Goal: Information Seeking & Learning: Learn about a topic

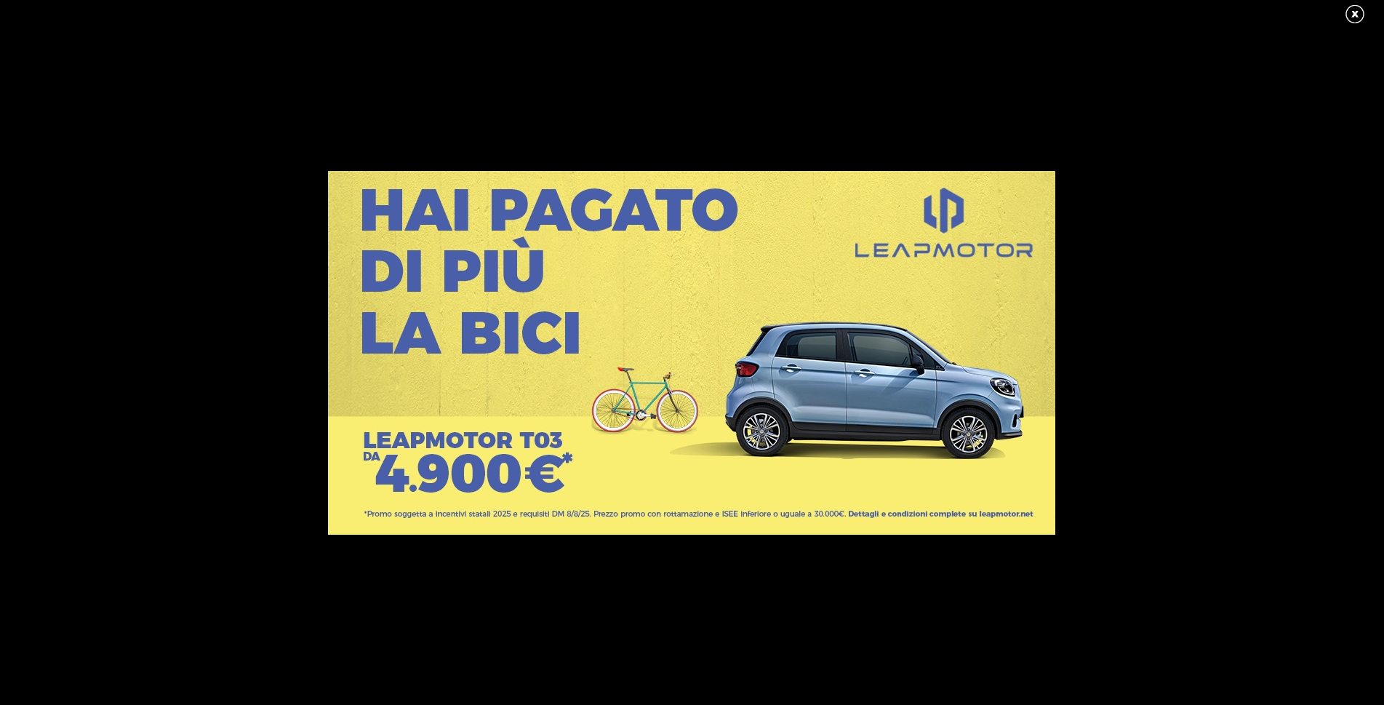
click at [1351, 11] on link at bounding box center [1362, 15] width 36 height 22
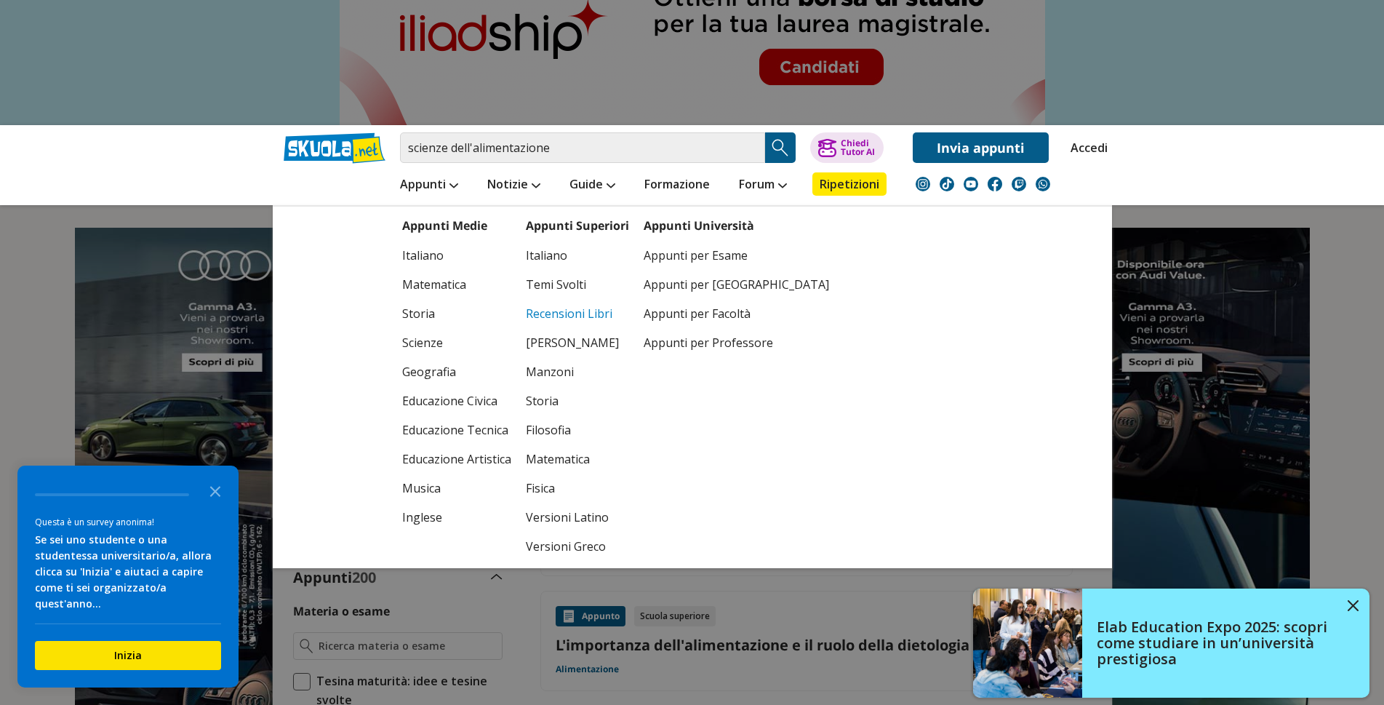
scroll to position [73, 0]
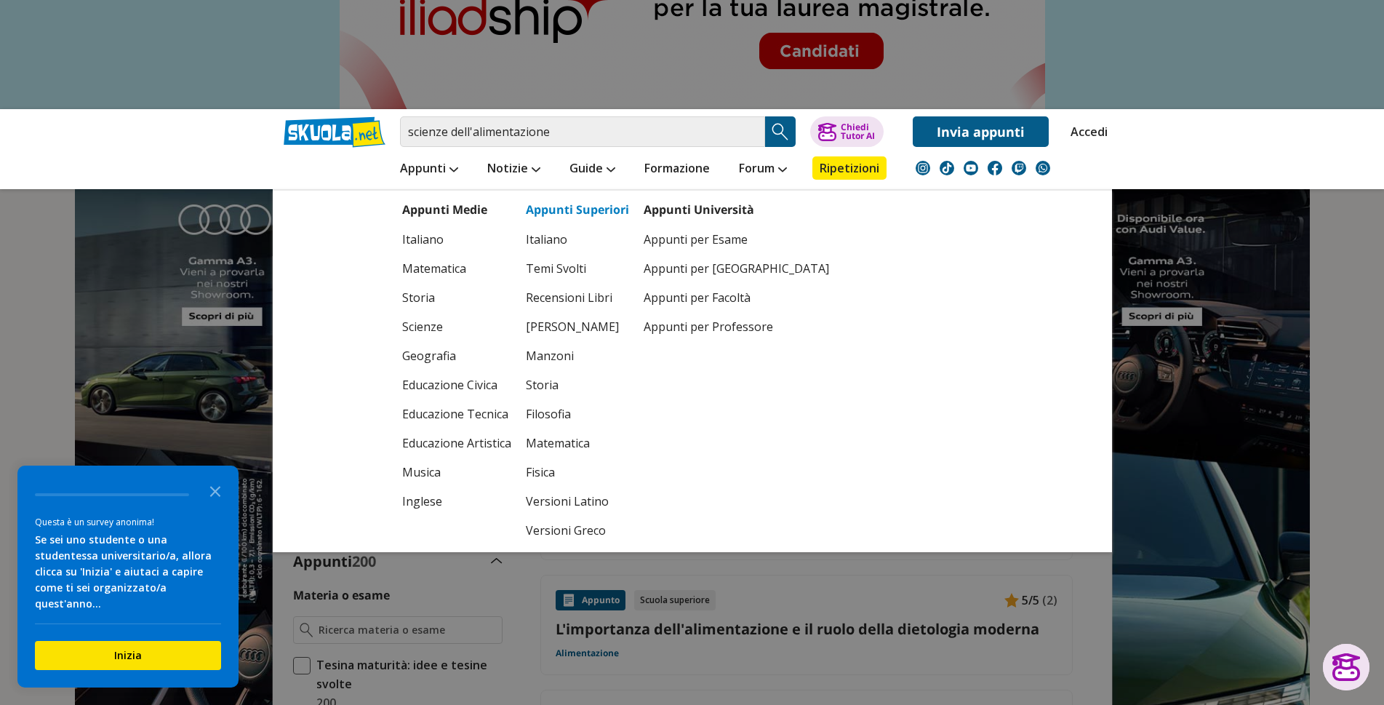
click at [569, 212] on link "Appunti Superiori" at bounding box center [577, 209] width 103 height 16
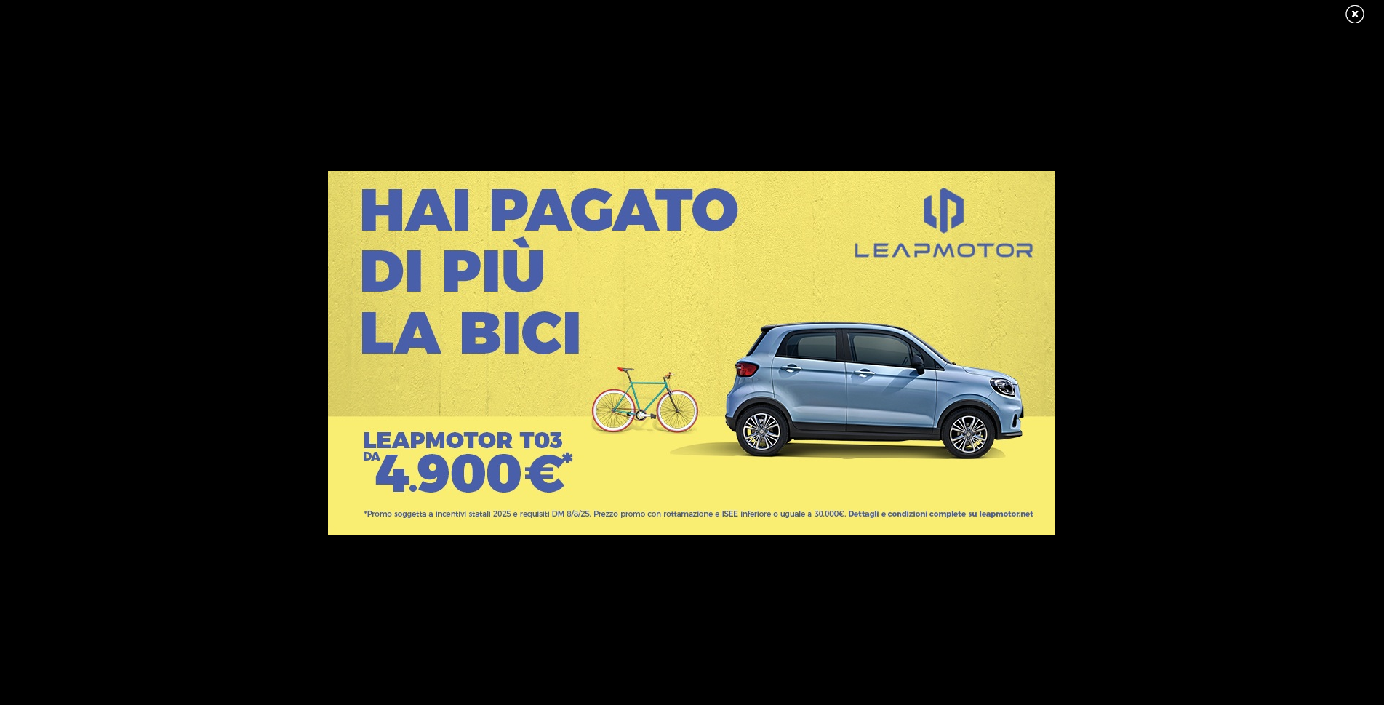
click at [1350, 9] on link at bounding box center [1362, 15] width 36 height 22
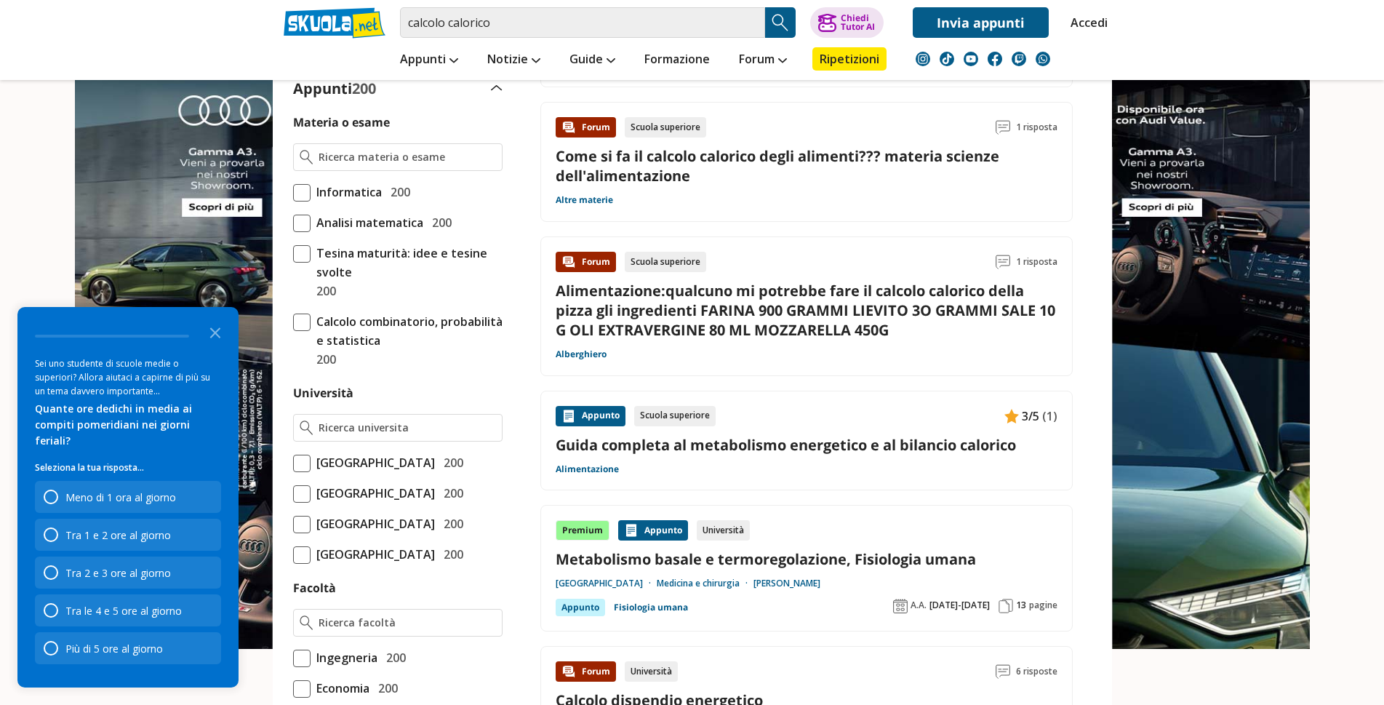
scroll to position [218, 0]
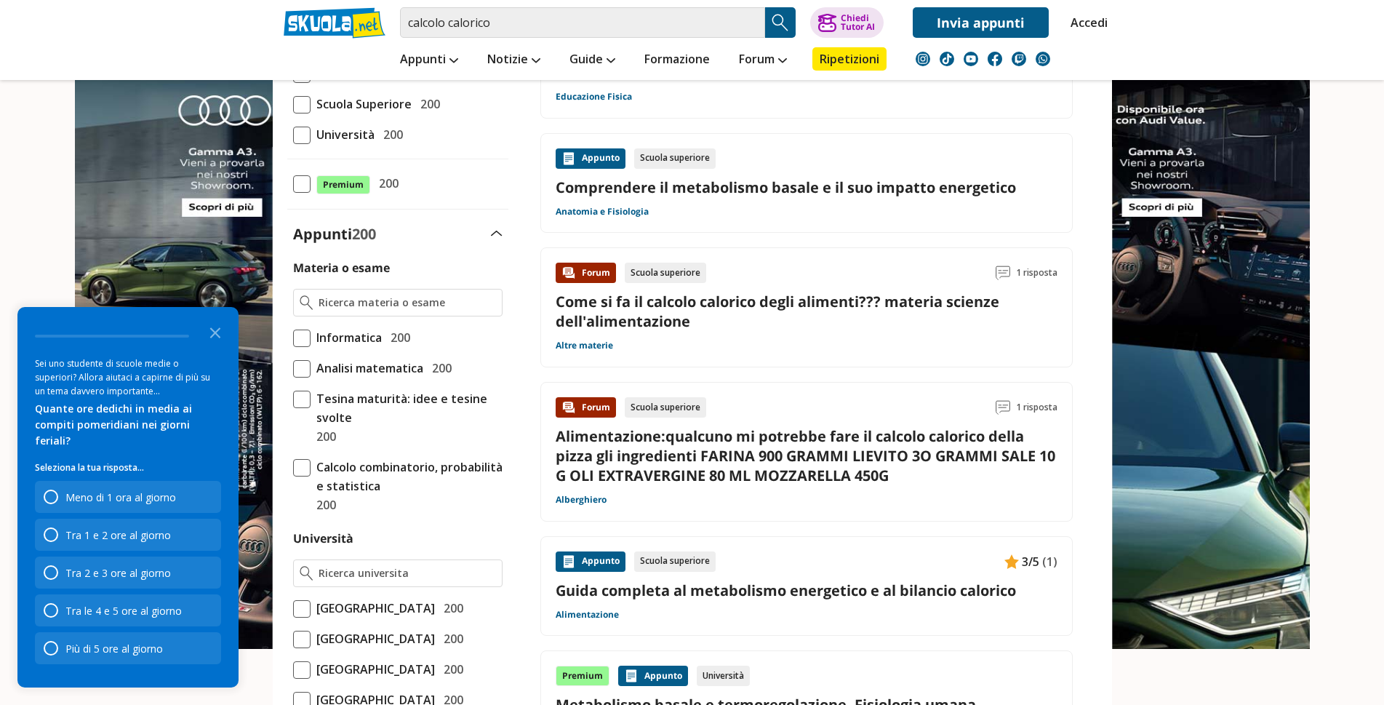
click at [654, 315] on link "Come si fa il calcolo calorico degli alimenti??? materia scienze dell'alimentaz…" at bounding box center [778, 311] width 444 height 39
click at [729, 457] on link "Alimentazione:qualcuno mi potrebbe fare il calcolo calorico della pizza gli ing…" at bounding box center [806, 455] width 500 height 59
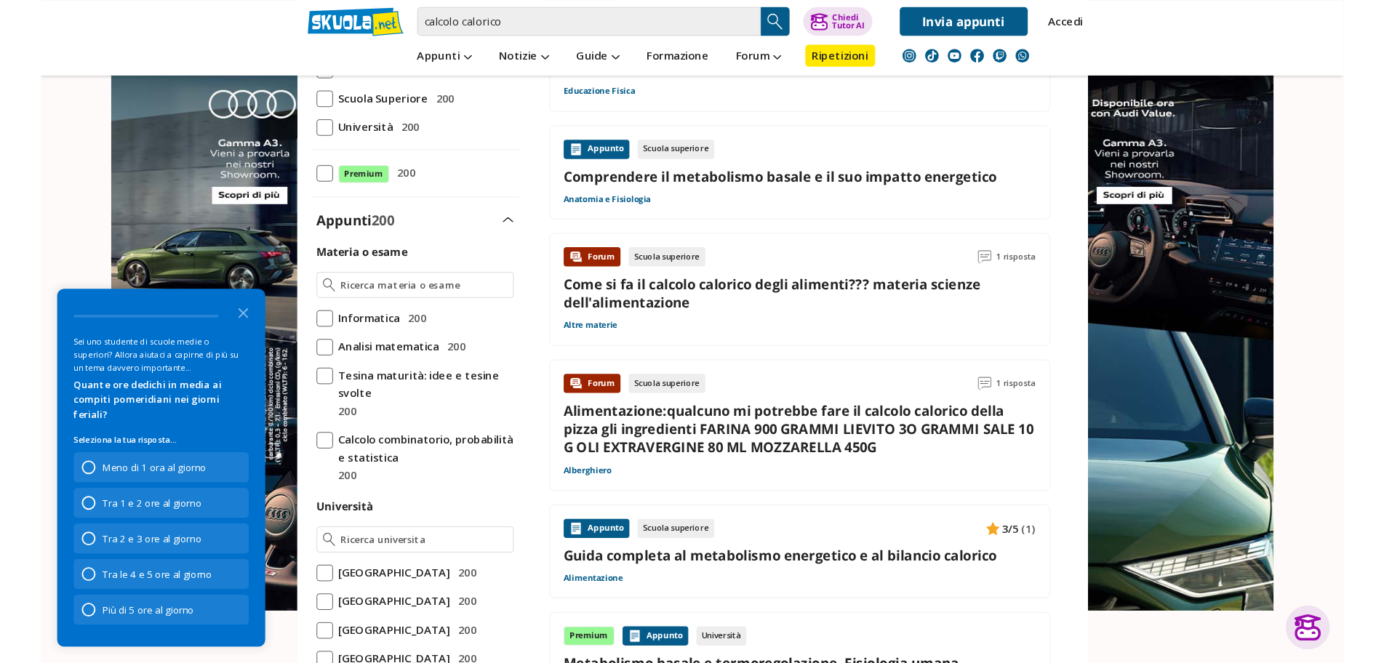
scroll to position [0, 0]
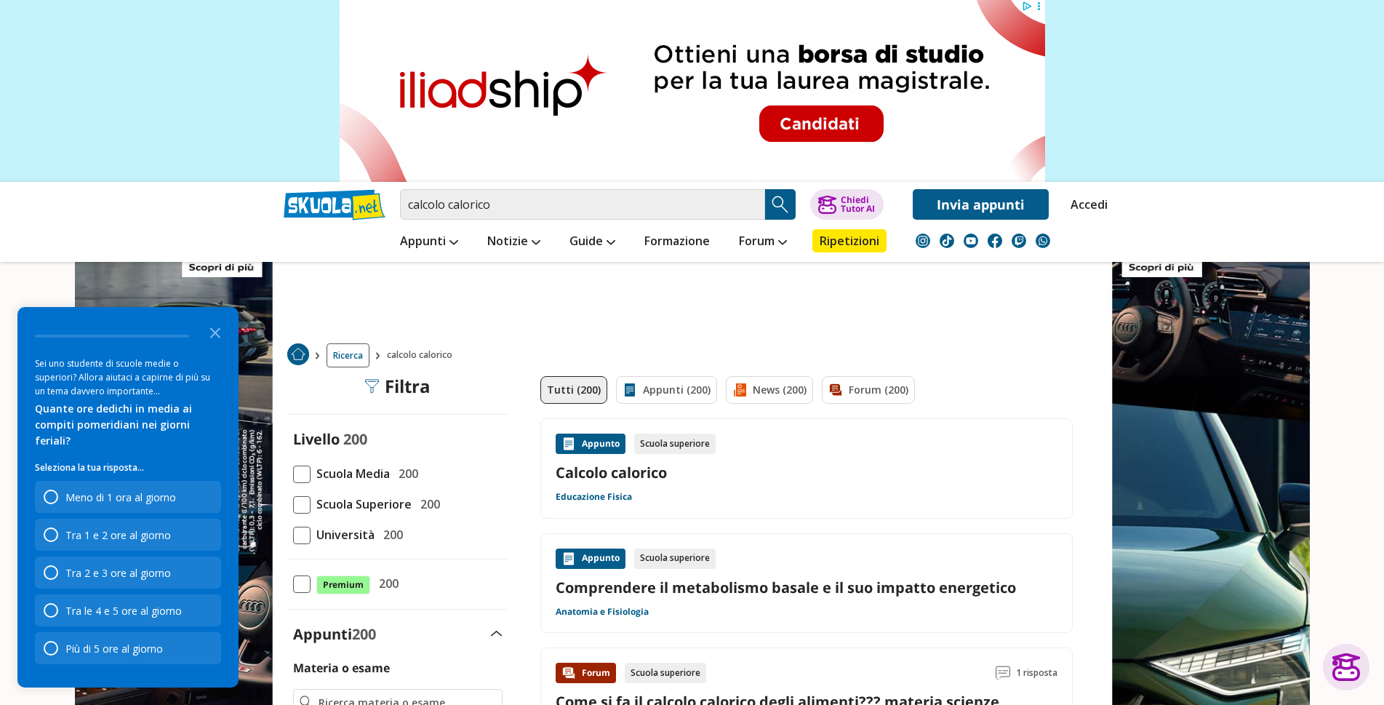
click at [591, 473] on link "Calcolo calorico" at bounding box center [807, 473] width 502 height 20
